Goal: Information Seeking & Learning: Learn about a topic

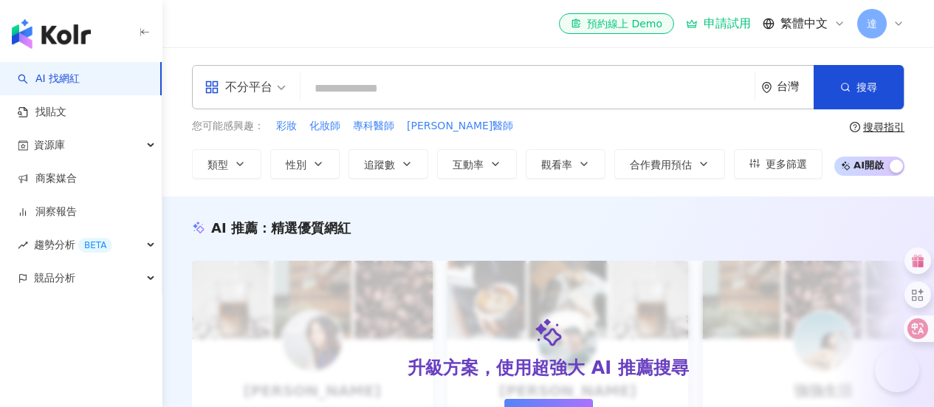
click at [419, 84] on input "search" at bounding box center [527, 89] width 442 height 28
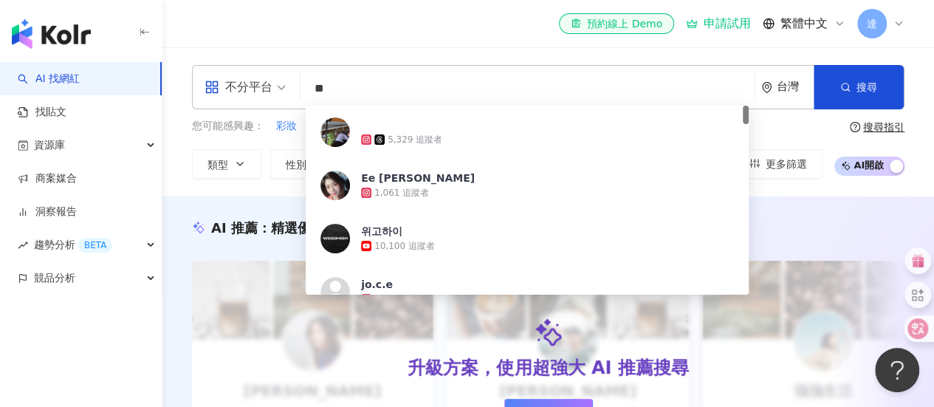
type input "*"
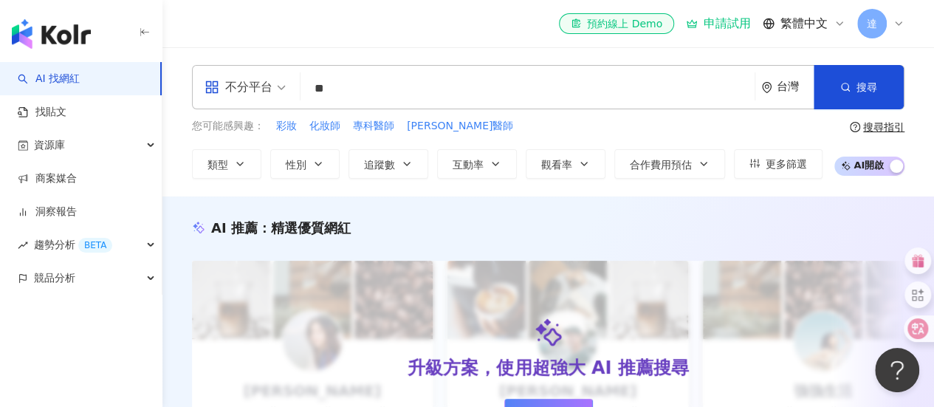
type input "*"
type input "**"
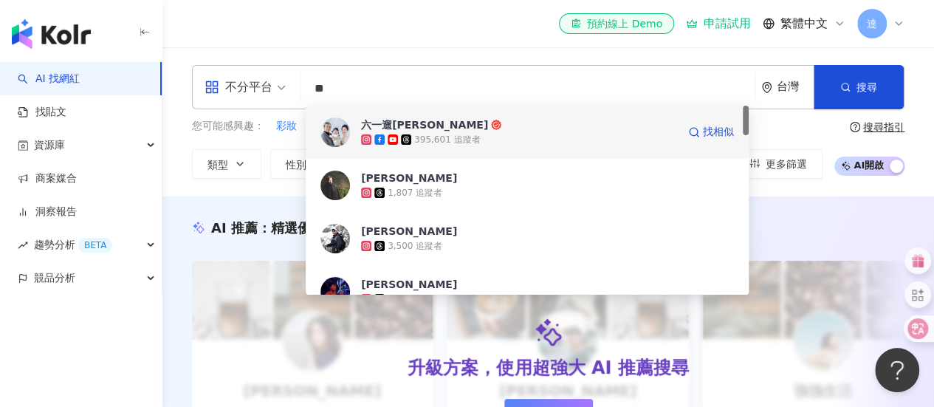
click at [446, 131] on span "六一遛[PERSON_NAME]" at bounding box center [519, 124] width 316 height 15
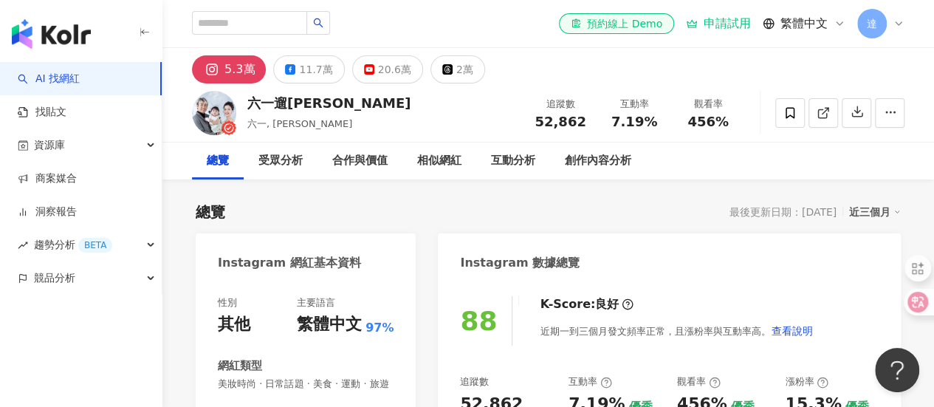
click at [524, 210] on div "總覽 最後更新日期：[DATE] 近三個月" at bounding box center [548, 211] width 705 height 21
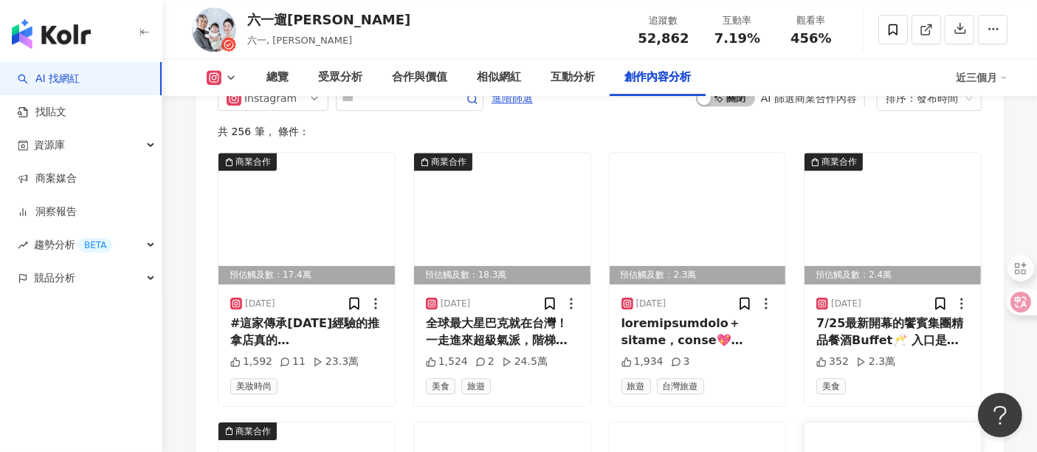
scroll to position [4589, 0]
